Goal: Information Seeking & Learning: Find specific fact

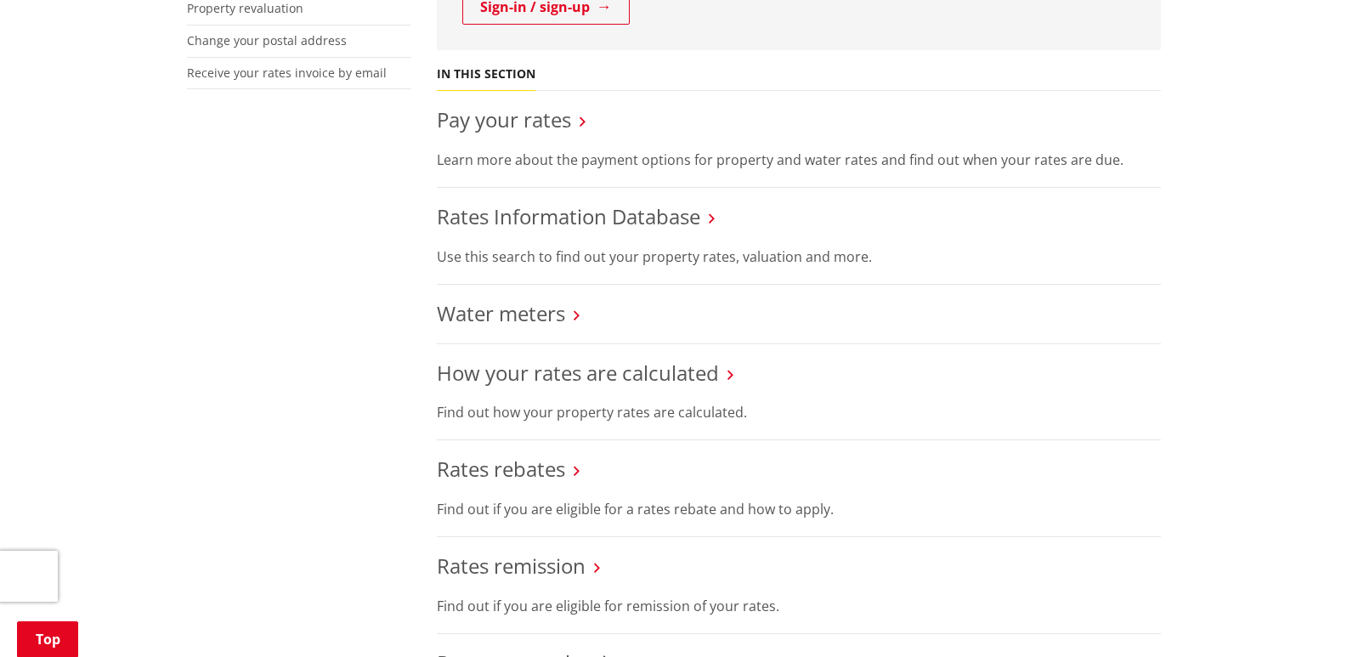
scroll to position [628, 0]
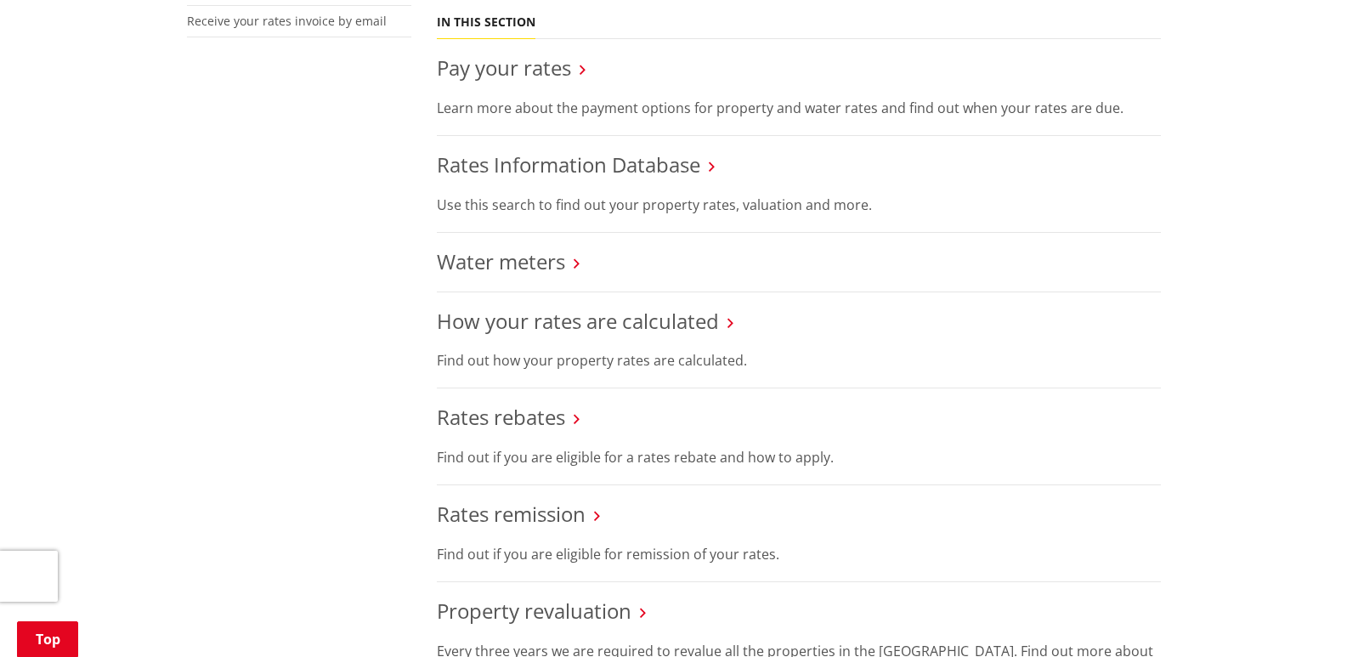
click at [579, 148] on li "Rates Information Database Use this search to find out your property rates, val…" at bounding box center [799, 184] width 724 height 97
click at [576, 163] on link "Rates Information Database" at bounding box center [569, 164] width 264 height 28
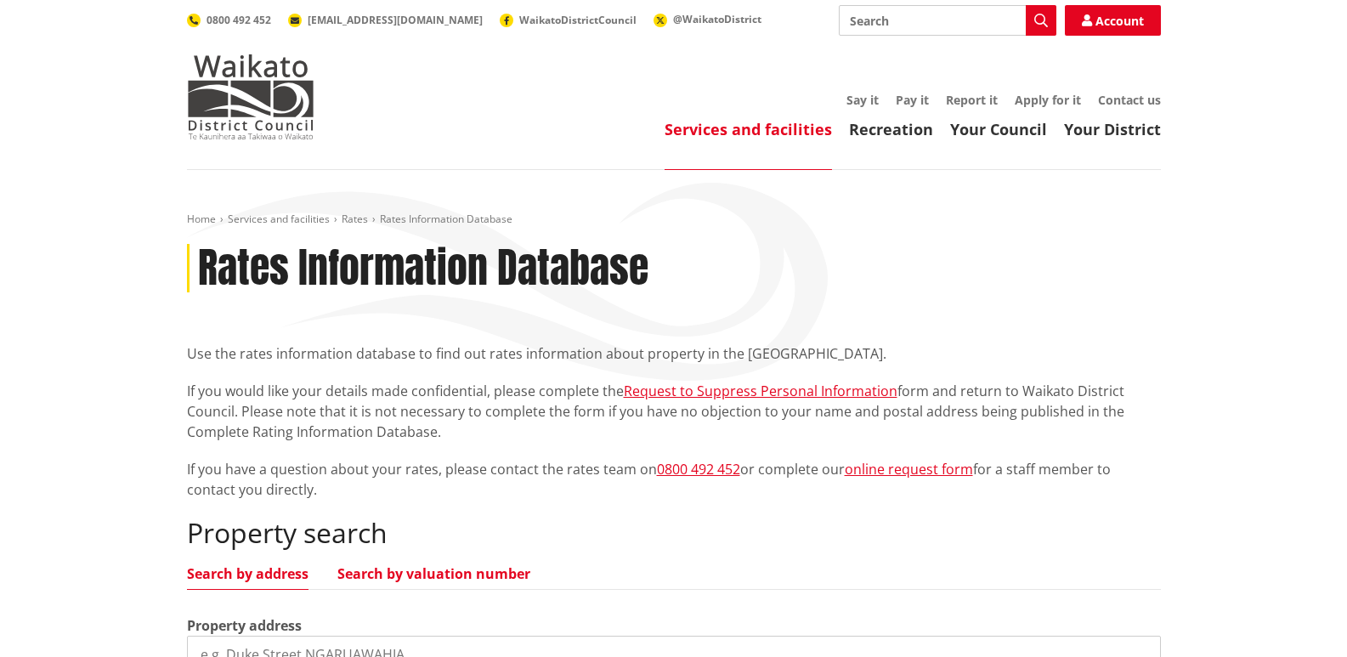
click at [481, 576] on link "Search by valuation number" at bounding box center [433, 574] width 193 height 14
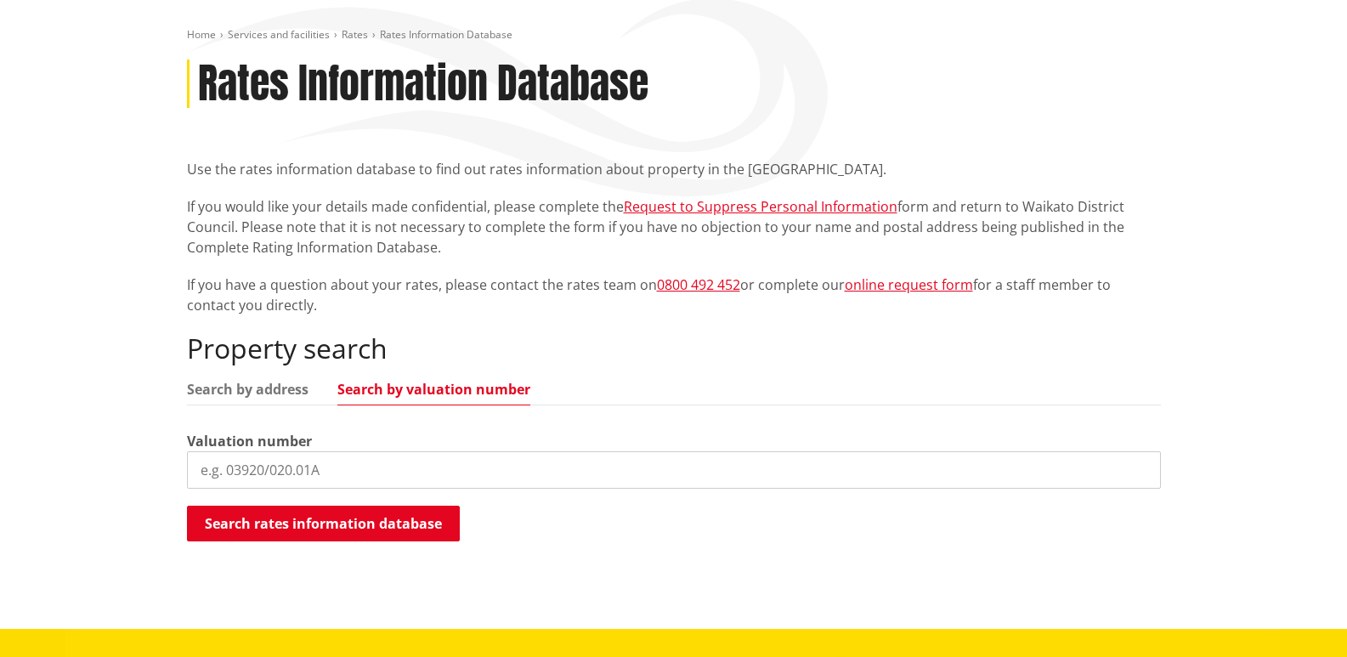
scroll to position [214, 0]
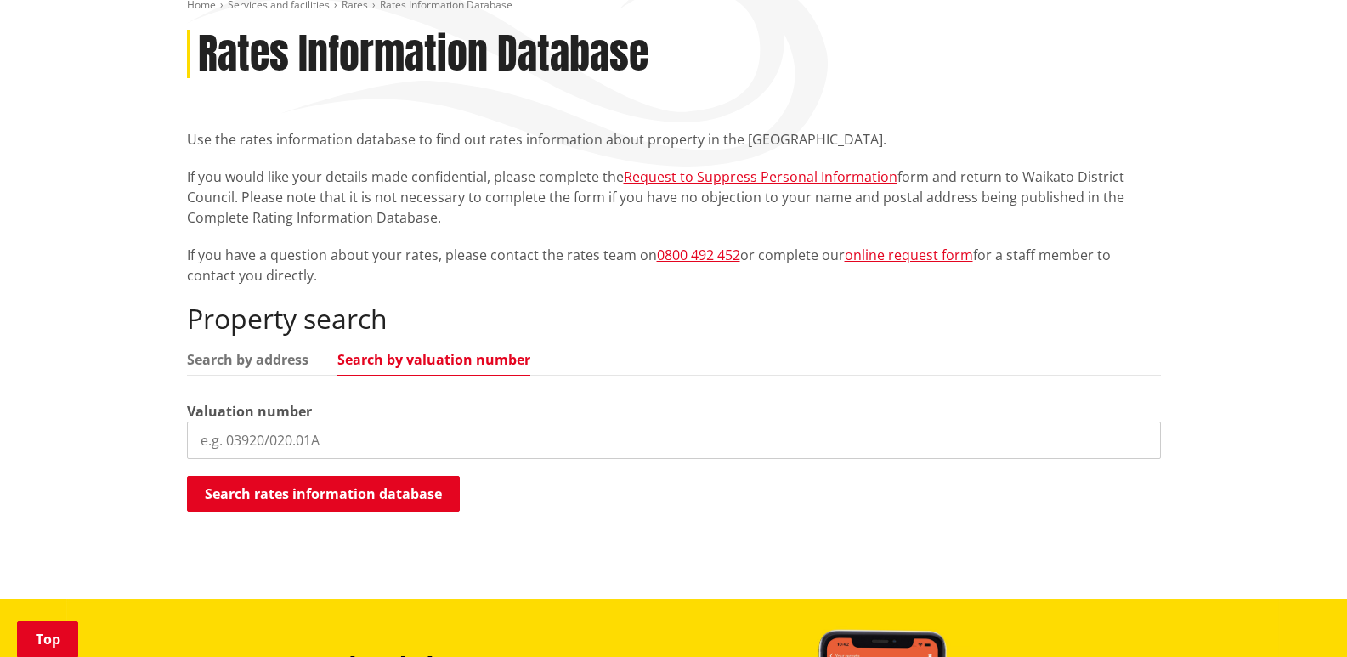
click at [414, 447] on input "search" at bounding box center [674, 440] width 974 height 37
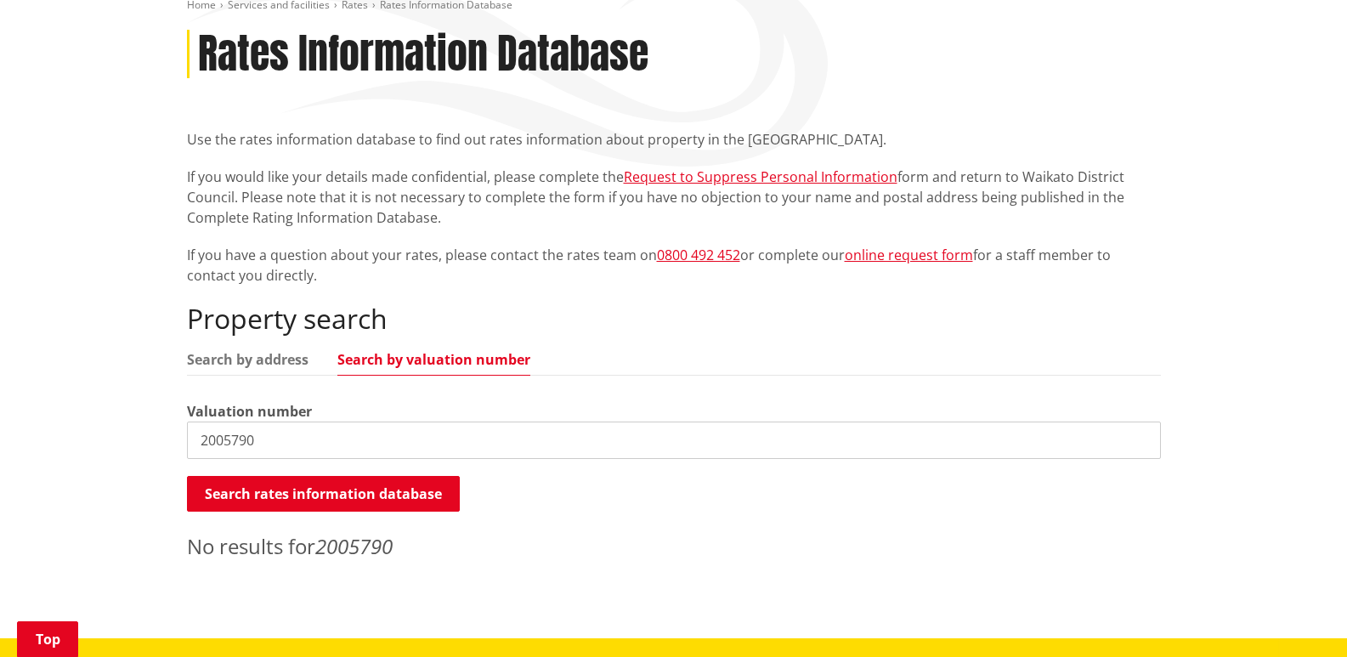
click at [284, 369] on ul "Search by address Search by valuation number" at bounding box center [674, 364] width 974 height 23
click at [272, 358] on link "Search by address" at bounding box center [248, 360] width 122 height 14
click at [263, 440] on input "2005790" at bounding box center [674, 440] width 974 height 37
drag, startPoint x: 271, startPoint y: 441, endPoint x: 37, endPoint y: 430, distance: 234.9
click at [37, 430] on div "Home Services and facilities Rates Rates Information Database Rates Information…" at bounding box center [673, 297] width 1347 height 683
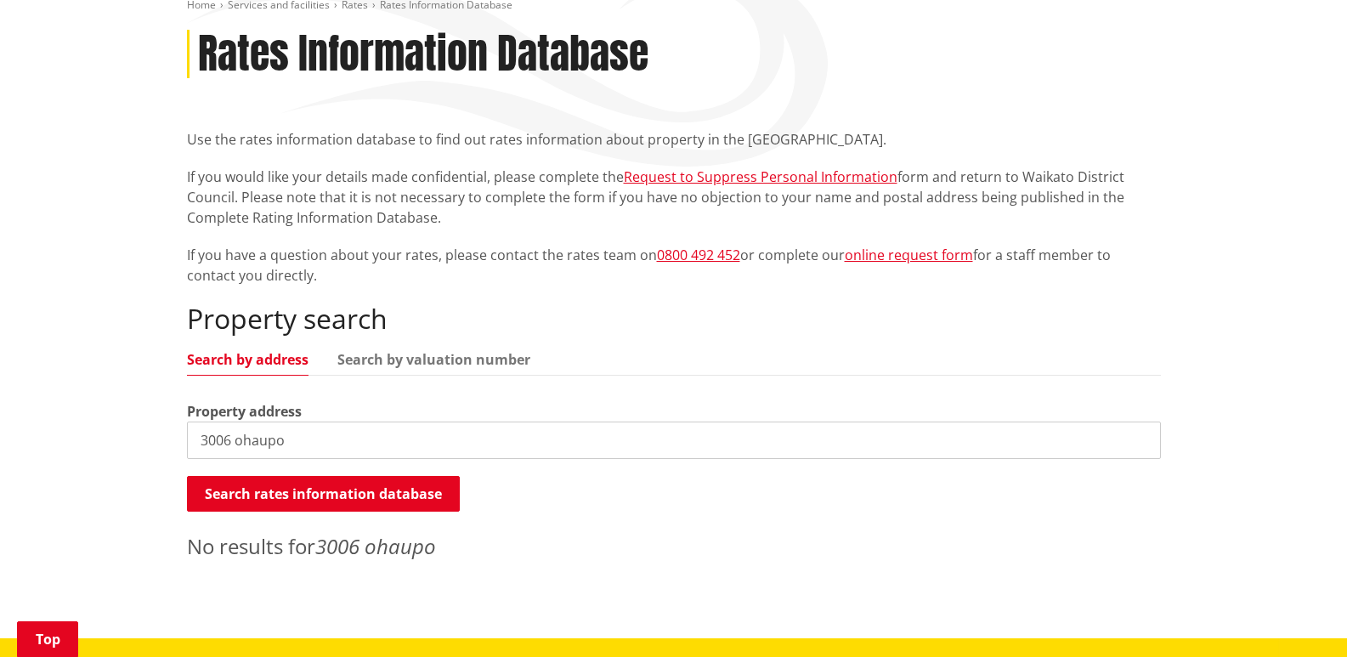
click at [298, 445] on input "3006 ohaupo" at bounding box center [674, 440] width 974 height 37
click at [217, 447] on input "3006 ohaupo" at bounding box center [674, 440] width 974 height 37
click at [218, 443] on input "3006 ohaupo" at bounding box center [674, 440] width 974 height 37
drag, startPoint x: 283, startPoint y: 450, endPoint x: 122, endPoint y: 434, distance: 162.3
click at [122, 434] on div "Home Services and facilities Rates Rates Information Database Rates Information…" at bounding box center [673, 297] width 1347 height 683
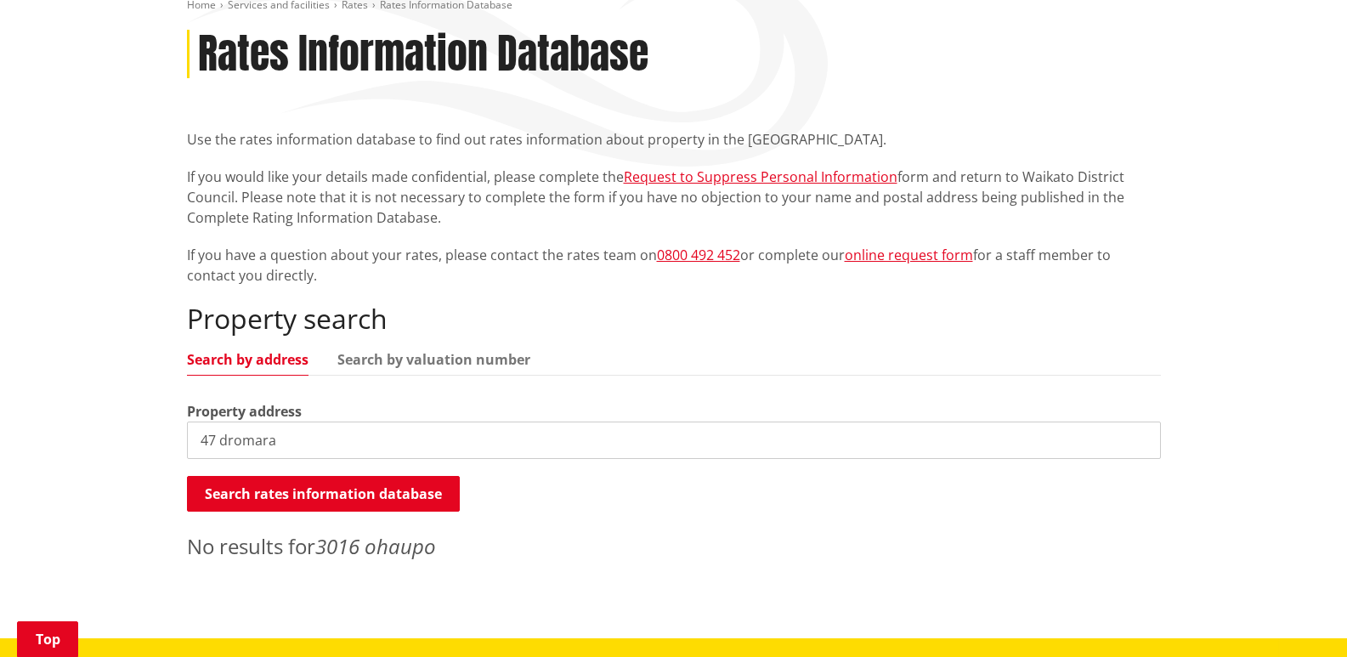
type input "47 dromara"
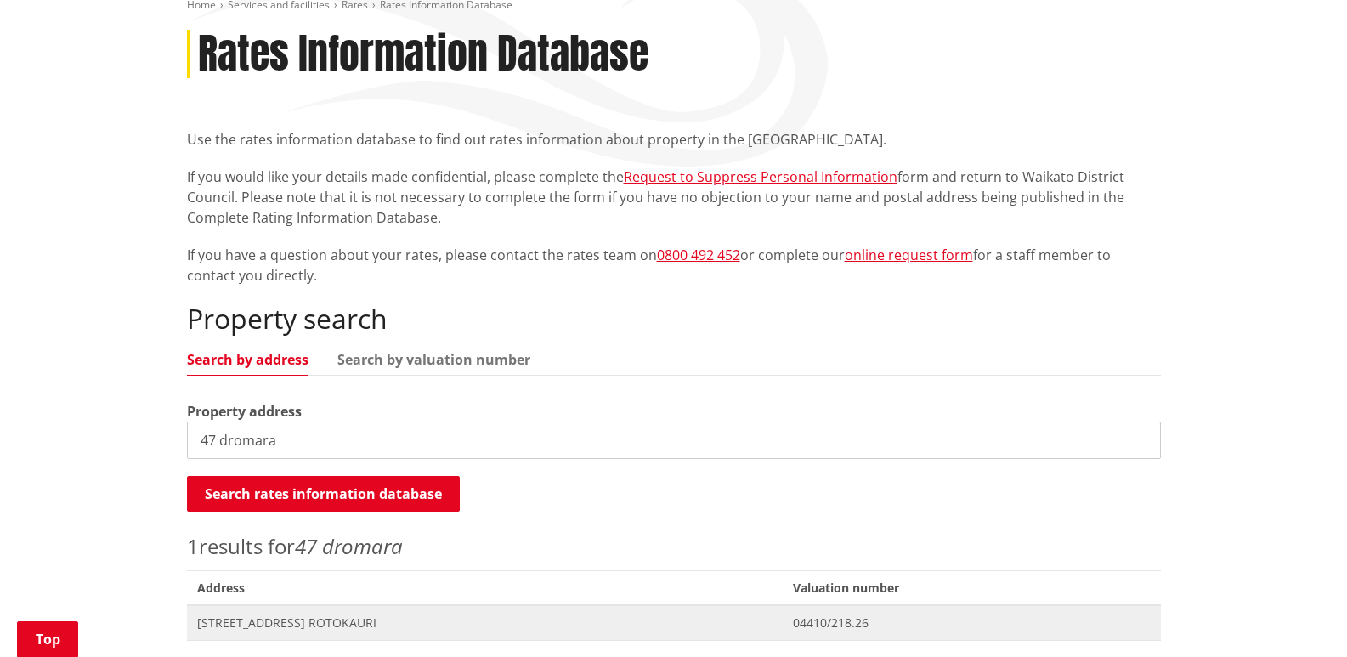
click at [252, 626] on span "[STREET_ADDRESS] ROTOKAURI" at bounding box center [485, 623] width 576 height 17
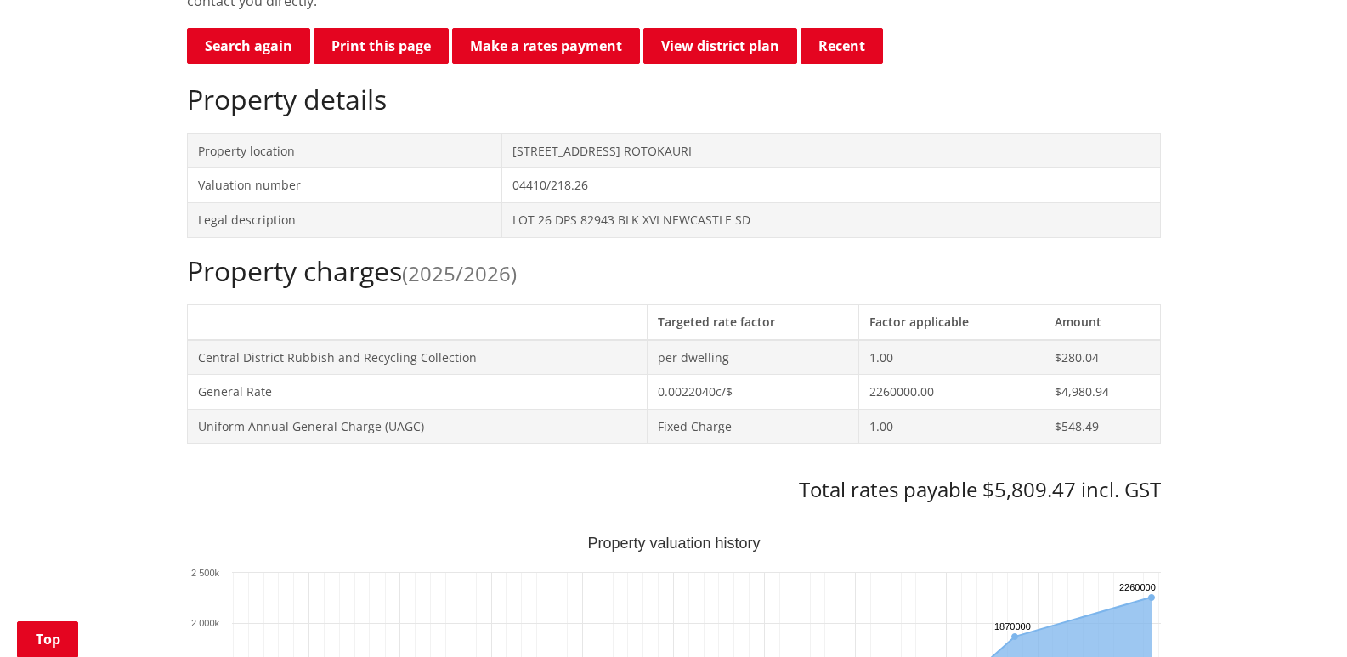
scroll to position [519, 0]
